Goal: Information Seeking & Learning: Learn about a topic

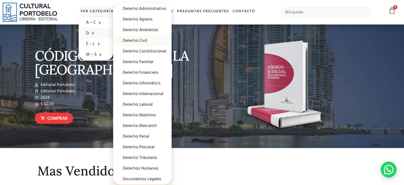
click at [135, 40] on link "Derecho Civil" at bounding box center [142, 40] width 58 height 11
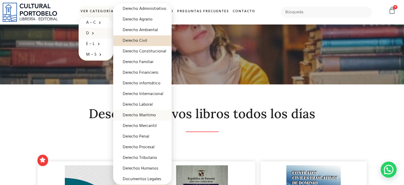
click at [140, 114] on link "Derecho Maritimo" at bounding box center [142, 115] width 58 height 11
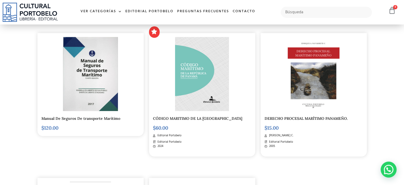
scroll to position [106, 0]
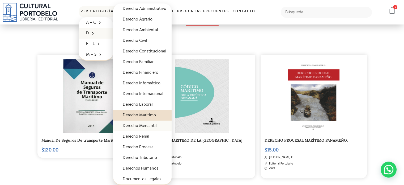
click at [138, 125] on link "Derecho Mercantil" at bounding box center [142, 125] width 58 height 11
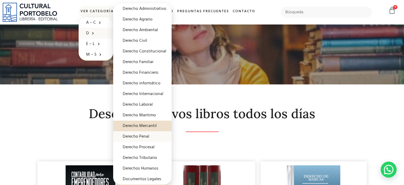
click at [142, 135] on link "Derecho Penal" at bounding box center [142, 136] width 58 height 11
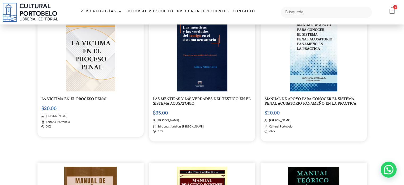
scroll to position [478, 0]
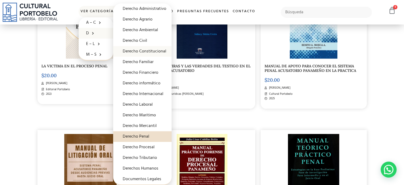
click at [140, 50] on link "Derecho Constitucional" at bounding box center [142, 51] width 58 height 11
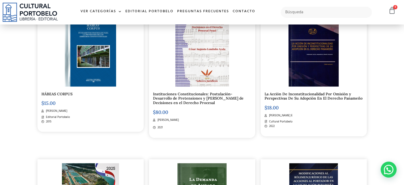
scroll to position [557, 0]
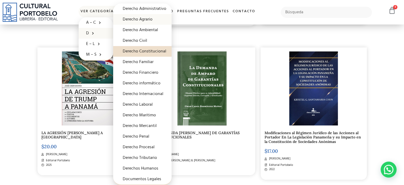
click at [132, 19] on link "Derecho Agrario" at bounding box center [142, 19] width 58 height 11
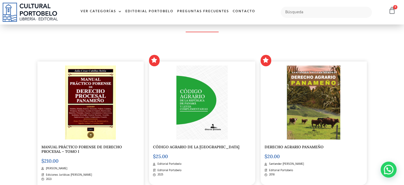
scroll to position [79, 0]
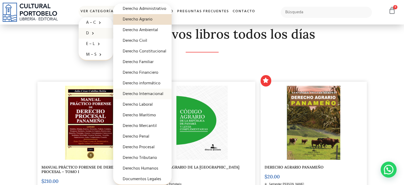
click at [140, 90] on link "Derecho Internacional" at bounding box center [142, 93] width 58 height 11
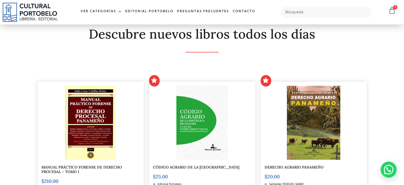
scroll to position [106, 0]
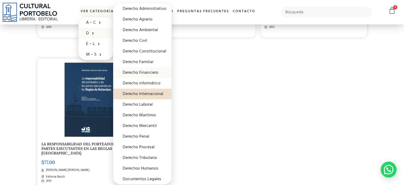
scroll to position [823, 0]
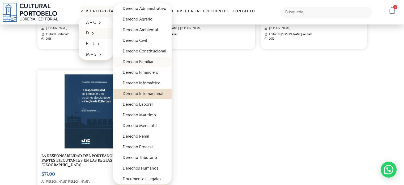
click at [136, 59] on link "Derecho Familiar" at bounding box center [142, 62] width 58 height 11
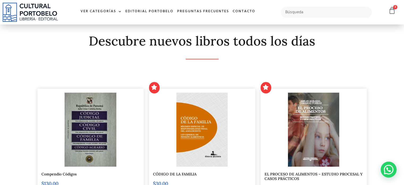
scroll to position [106, 0]
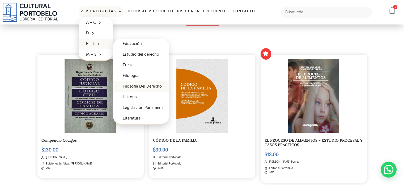
click at [148, 81] on link "Filosofía Del Derecho" at bounding box center [141, 86] width 56 height 11
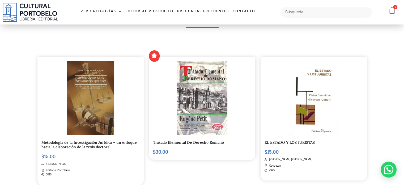
scroll to position [106, 0]
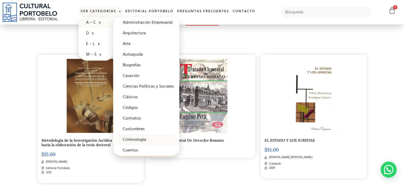
click at [134, 137] on link "Criminología" at bounding box center [146, 139] width 66 height 11
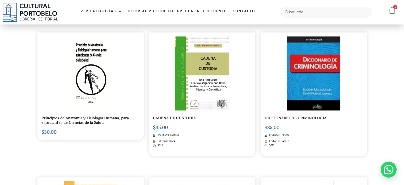
scroll to position [106, 0]
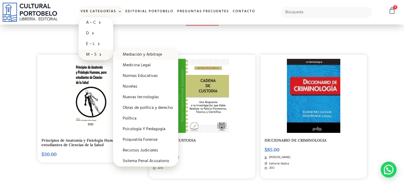
click at [133, 55] on link "Mediación y Arbitraje" at bounding box center [145, 54] width 65 height 11
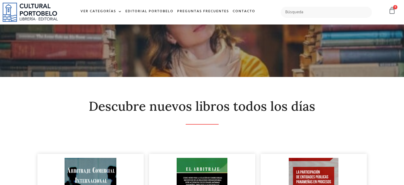
scroll to position [133, 0]
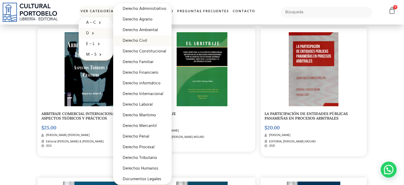
click at [145, 40] on link "Derecho Civil" at bounding box center [142, 40] width 58 height 11
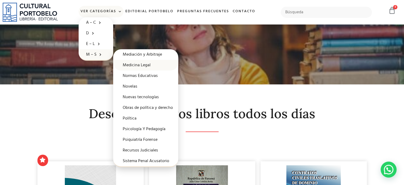
click at [135, 64] on link "Medicina Legal" at bounding box center [145, 65] width 65 height 11
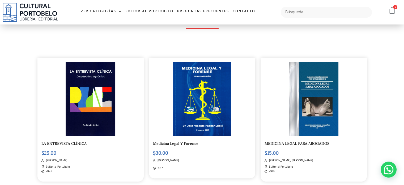
scroll to position [159, 0]
